Goal: Task Accomplishment & Management: Use online tool/utility

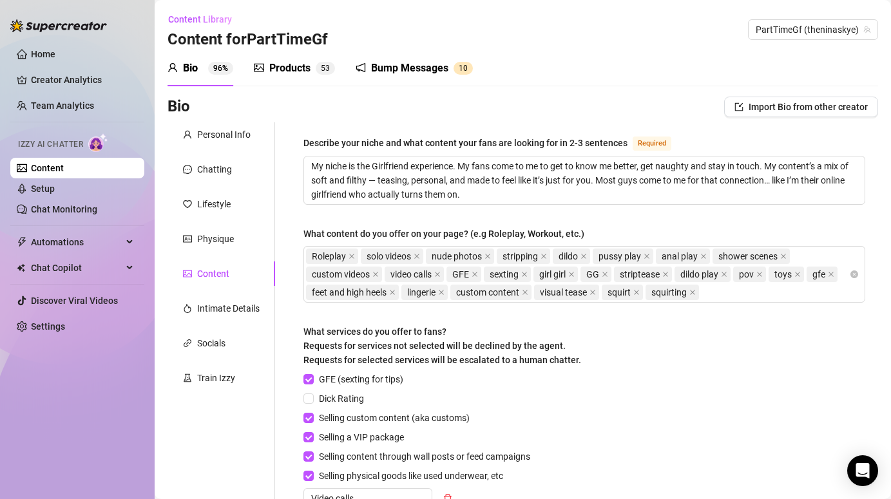
click at [437, 64] on div "Bump Messages" at bounding box center [409, 68] width 77 height 15
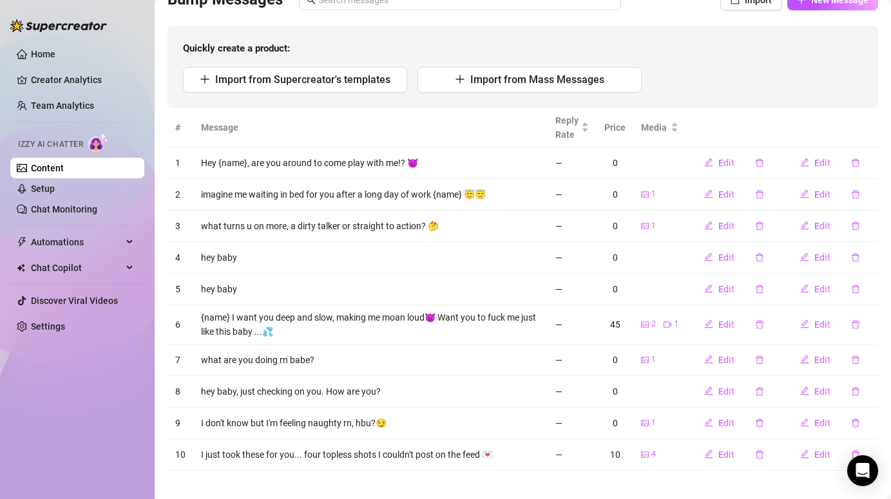
scroll to position [117, 0]
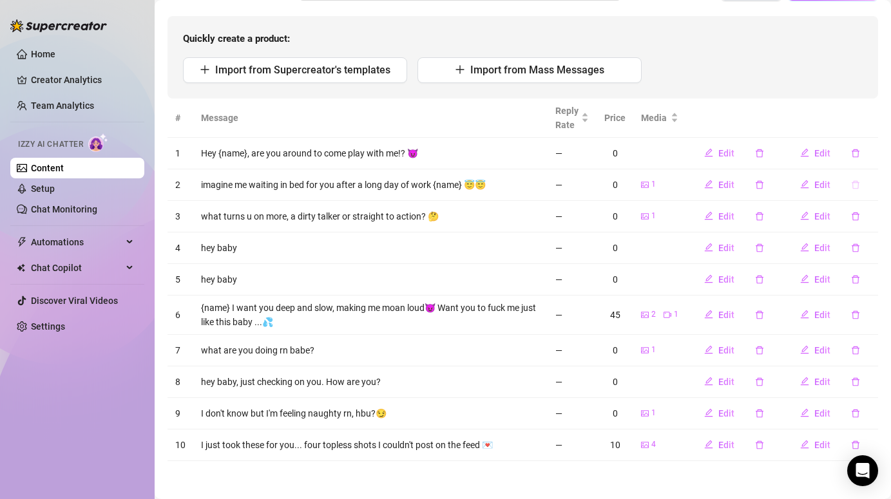
click at [857, 182] on icon "delete" at bounding box center [856, 184] width 8 height 8
click at [882, 155] on button "Yes" at bounding box center [869, 150] width 24 height 15
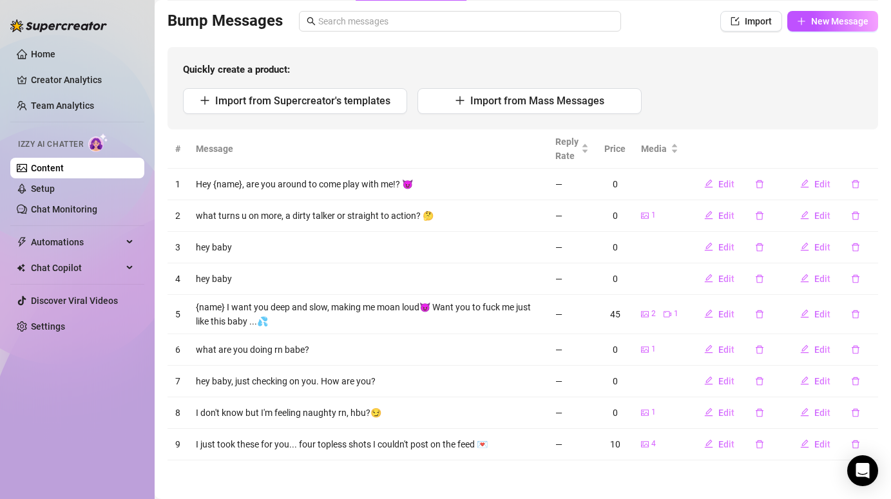
scroll to position [85, 0]
click at [856, 248] on icon "delete" at bounding box center [855, 248] width 9 height 9
click at [872, 217] on span "Yes" at bounding box center [869, 214] width 15 height 10
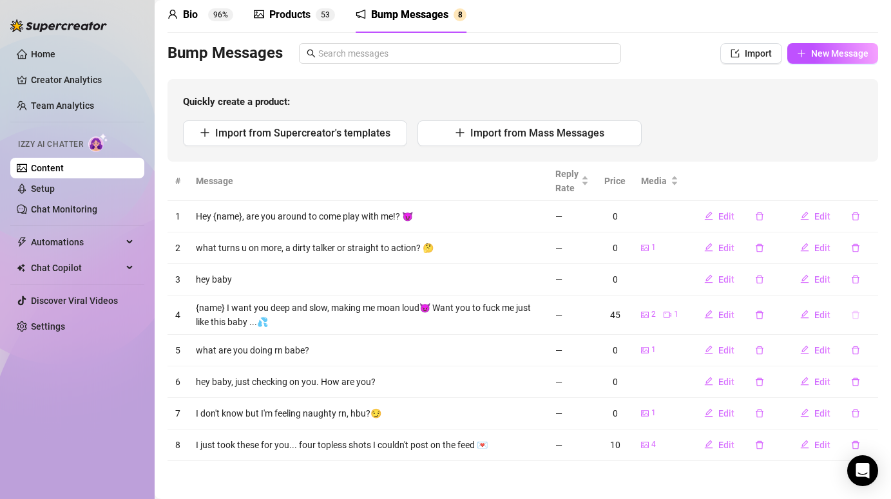
click at [855, 313] on icon "delete" at bounding box center [855, 315] width 9 height 9
click at [875, 276] on span "Yes" at bounding box center [869, 281] width 15 height 10
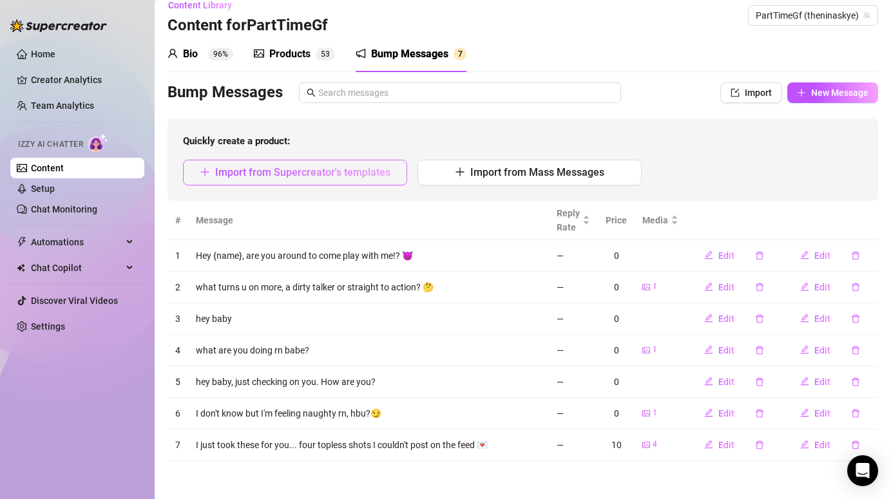
click at [322, 172] on span "Import from Supercreator's templates" at bounding box center [302, 172] width 175 height 12
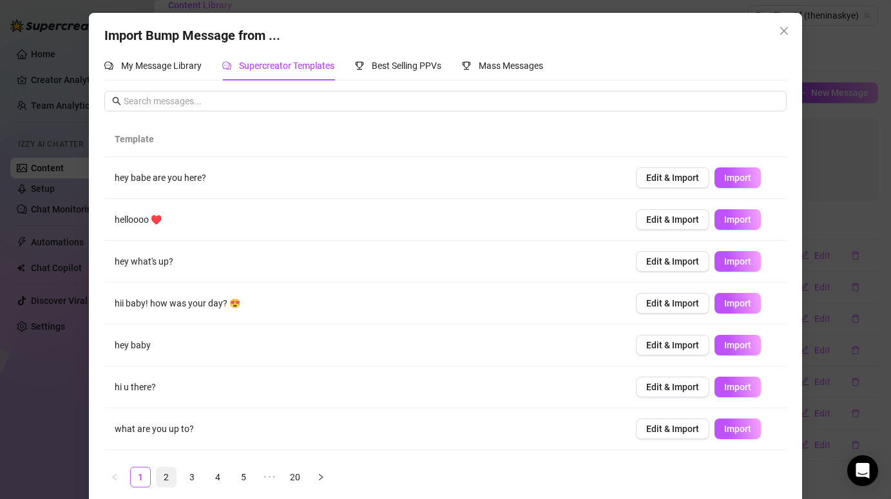
click at [162, 478] on link "2" at bounding box center [166, 477] width 19 height 19
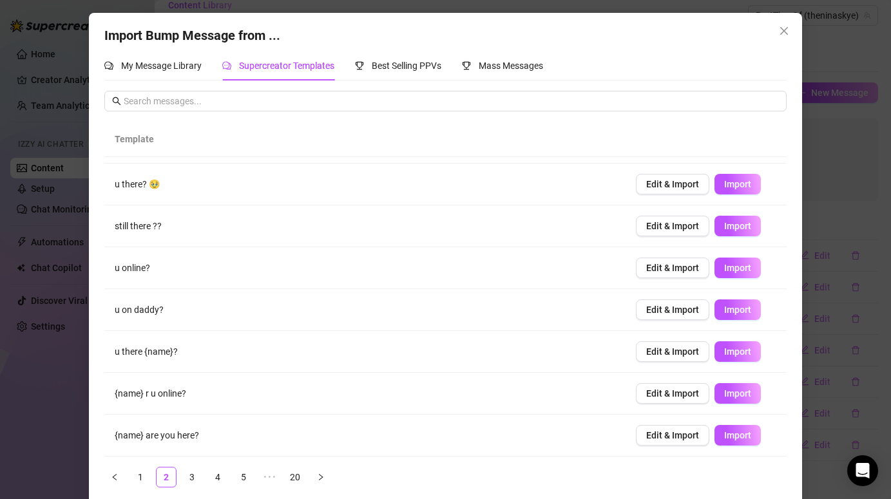
scroll to position [12, 0]
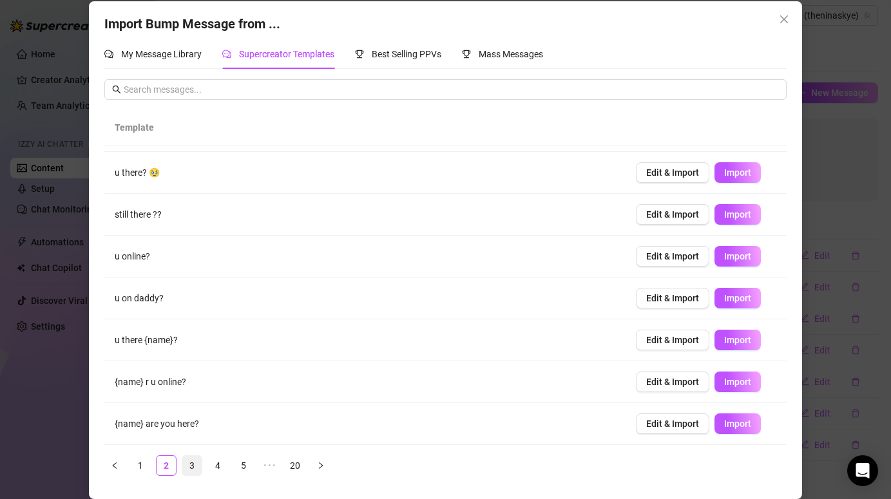
click at [191, 468] on link "3" at bounding box center [191, 465] width 19 height 19
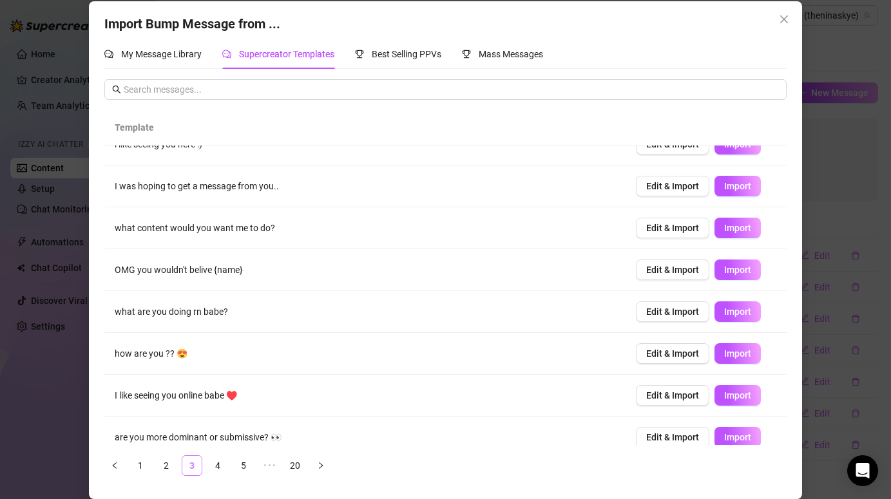
scroll to position [0, 0]
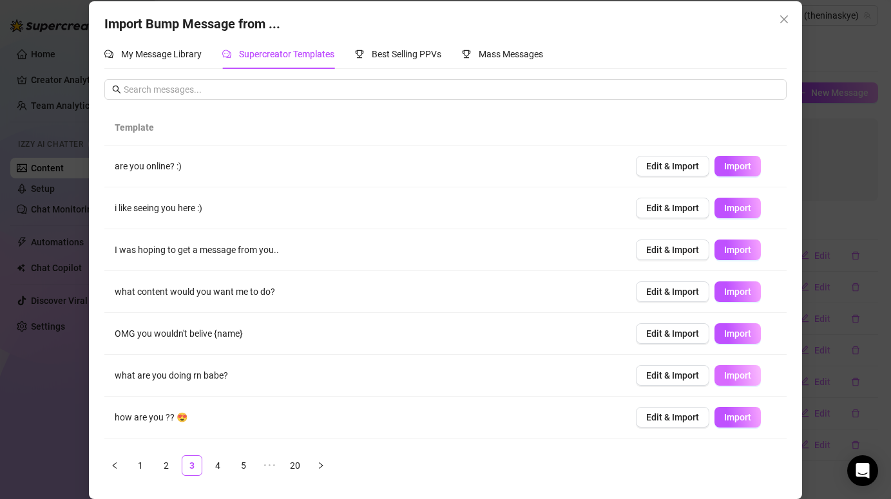
click at [736, 375] on span "Import" at bounding box center [737, 376] width 27 height 10
click at [214, 465] on link "4" at bounding box center [217, 465] width 19 height 19
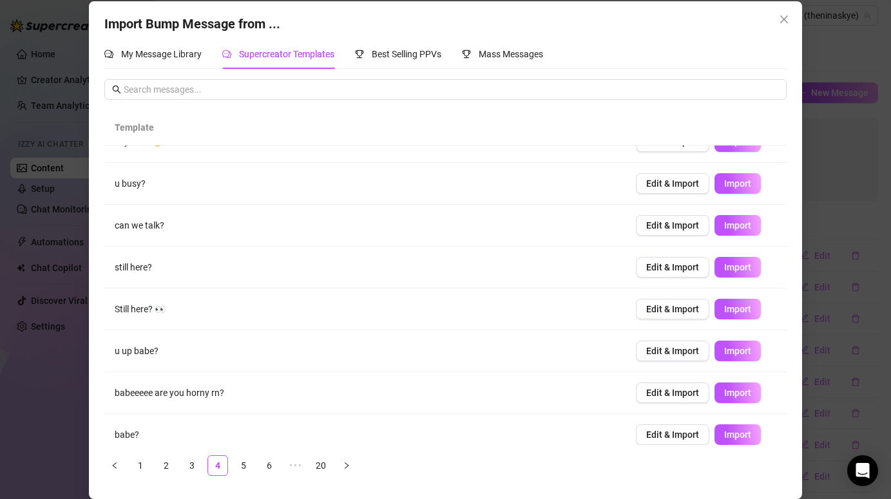
scroll to position [119, 0]
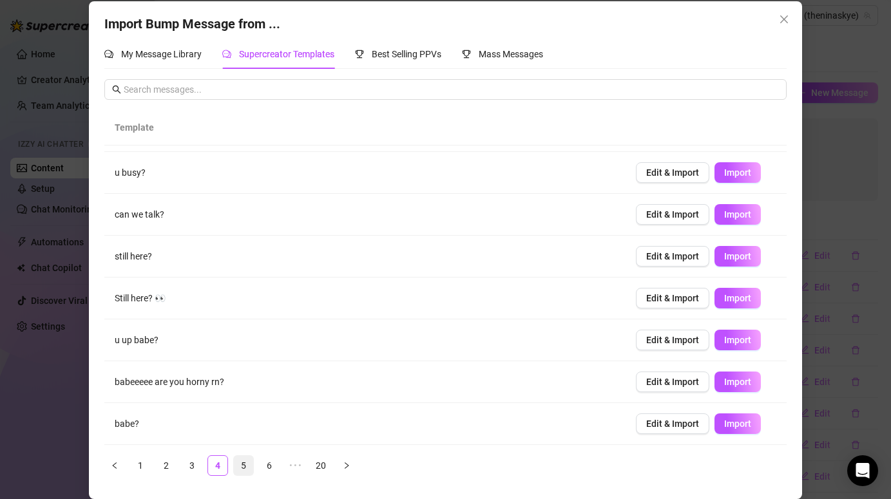
click at [242, 459] on link "5" at bounding box center [243, 465] width 19 height 19
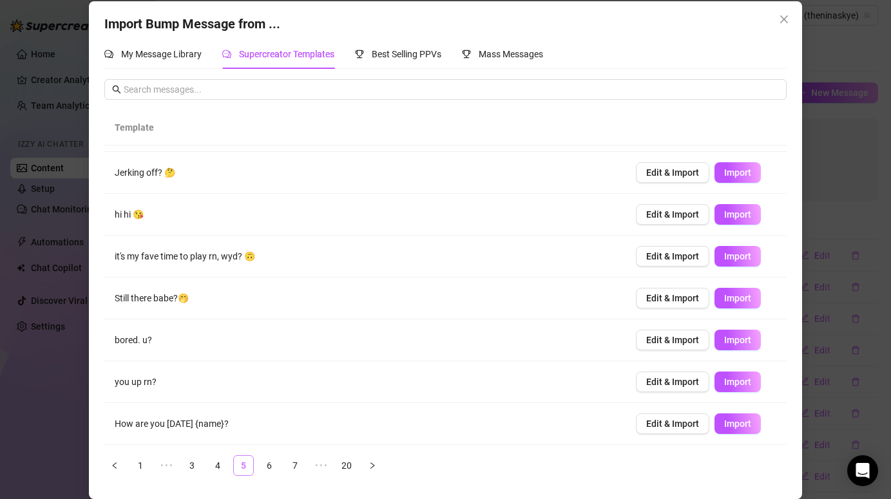
scroll to position [0, 0]
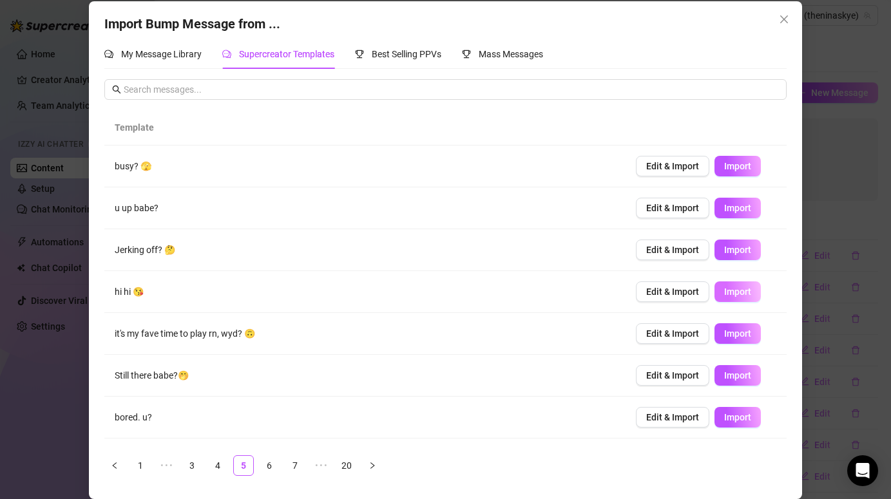
click at [735, 293] on span "Import" at bounding box center [737, 292] width 27 height 10
type textarea "hi hi 😘"
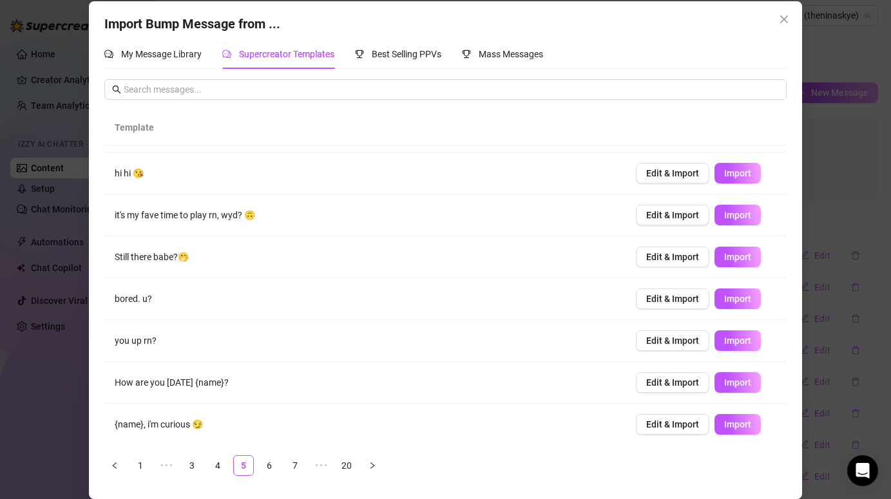
scroll to position [119, 0]
click at [263, 465] on link "6" at bounding box center [269, 465] width 19 height 19
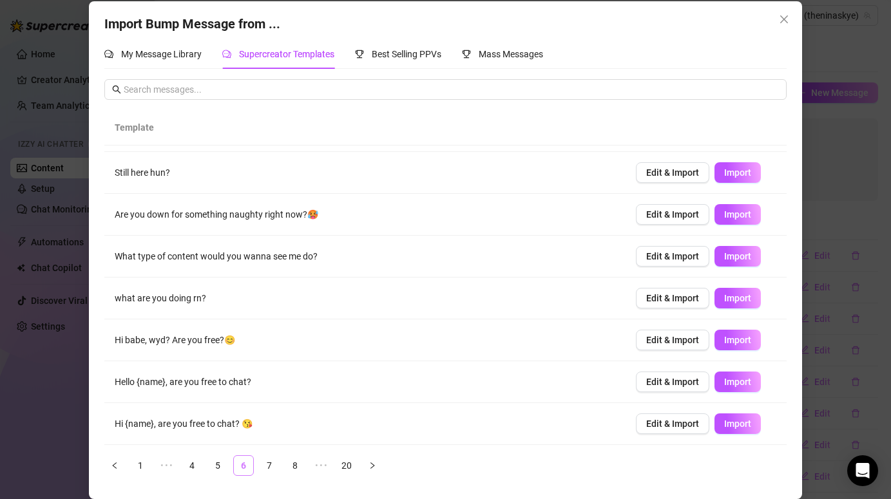
scroll to position [0, 0]
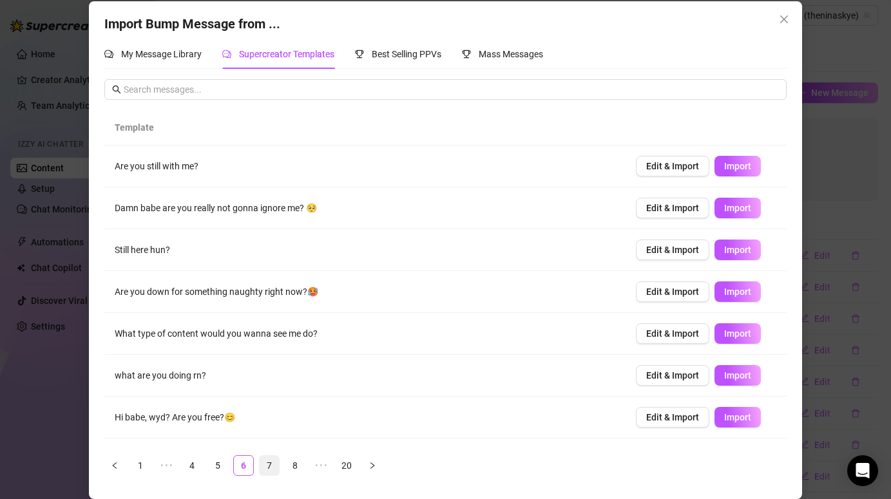
click at [267, 463] on link "7" at bounding box center [269, 465] width 19 height 19
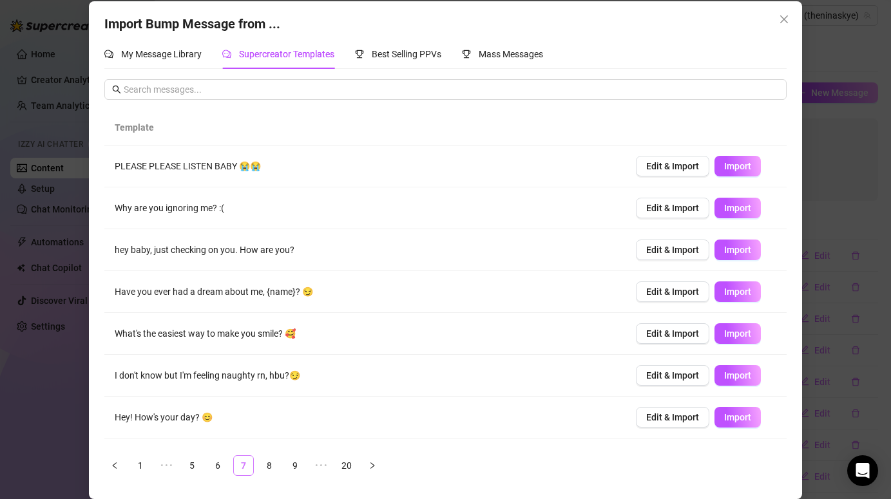
click at [267, 463] on link "8" at bounding box center [269, 465] width 19 height 19
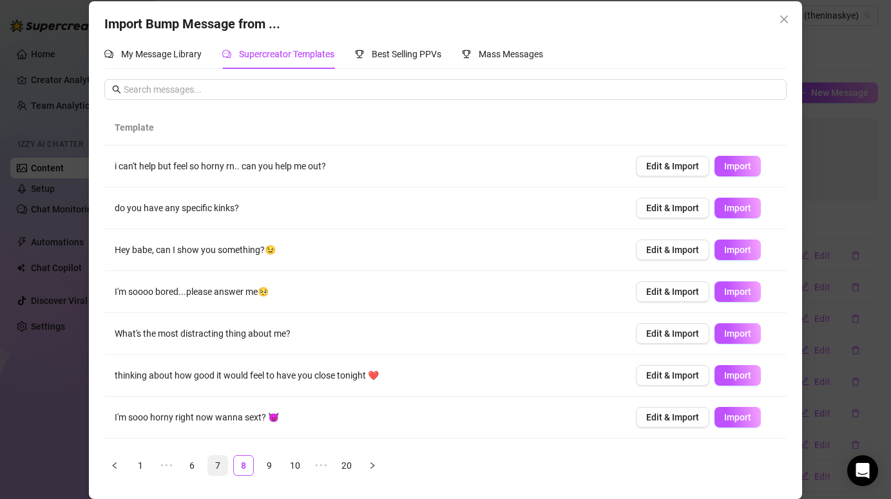
click at [267, 463] on link "9" at bounding box center [269, 465] width 19 height 19
